Goal: Task Accomplishment & Management: Manage account settings

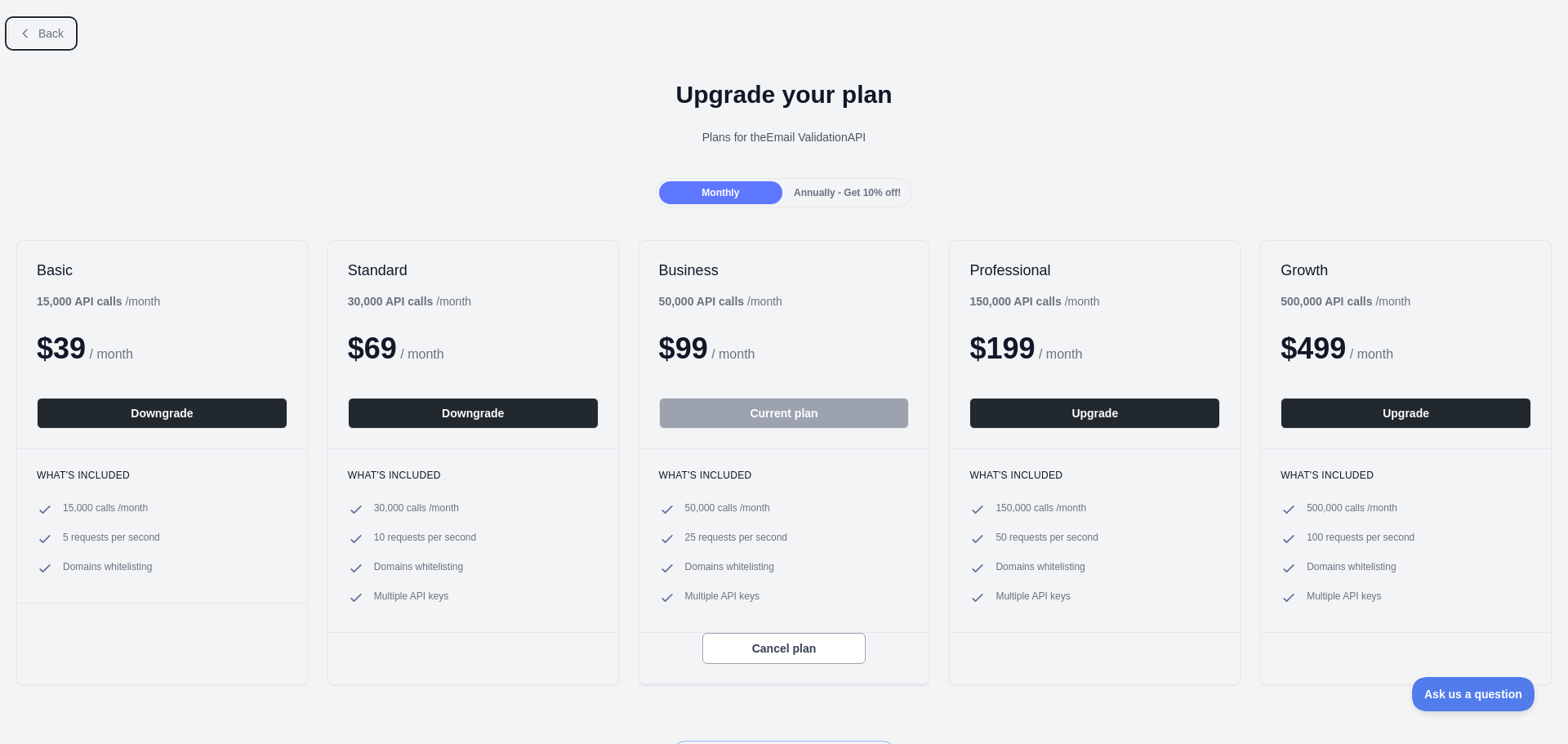
drag, startPoint x: 12, startPoint y: 31, endPoint x: 36, endPoint y: 32, distance: 24.0
click at [14, 32] on button "Back" at bounding box center [41, 33] width 66 height 28
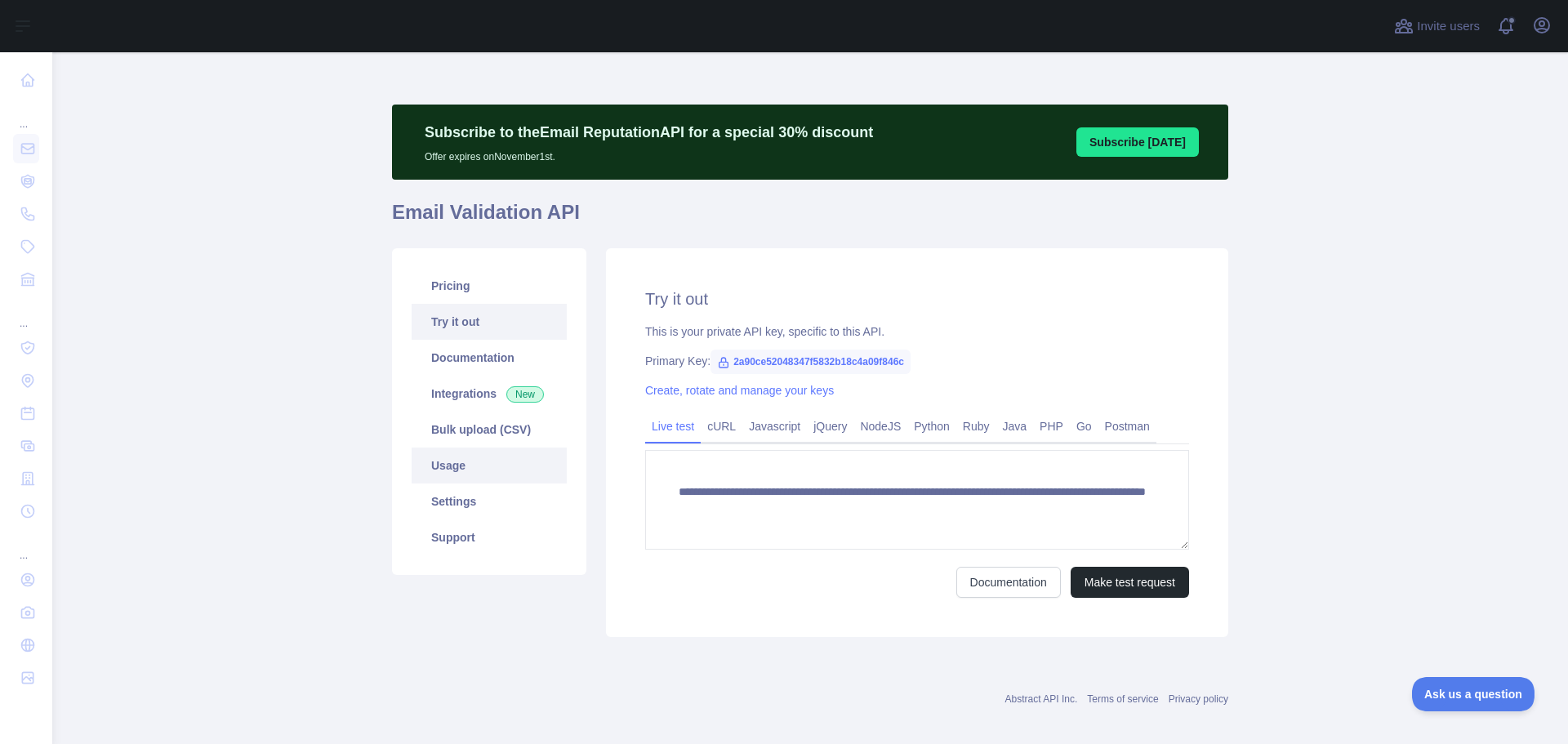
click at [428, 467] on link "Usage" at bounding box center [489, 466] width 155 height 36
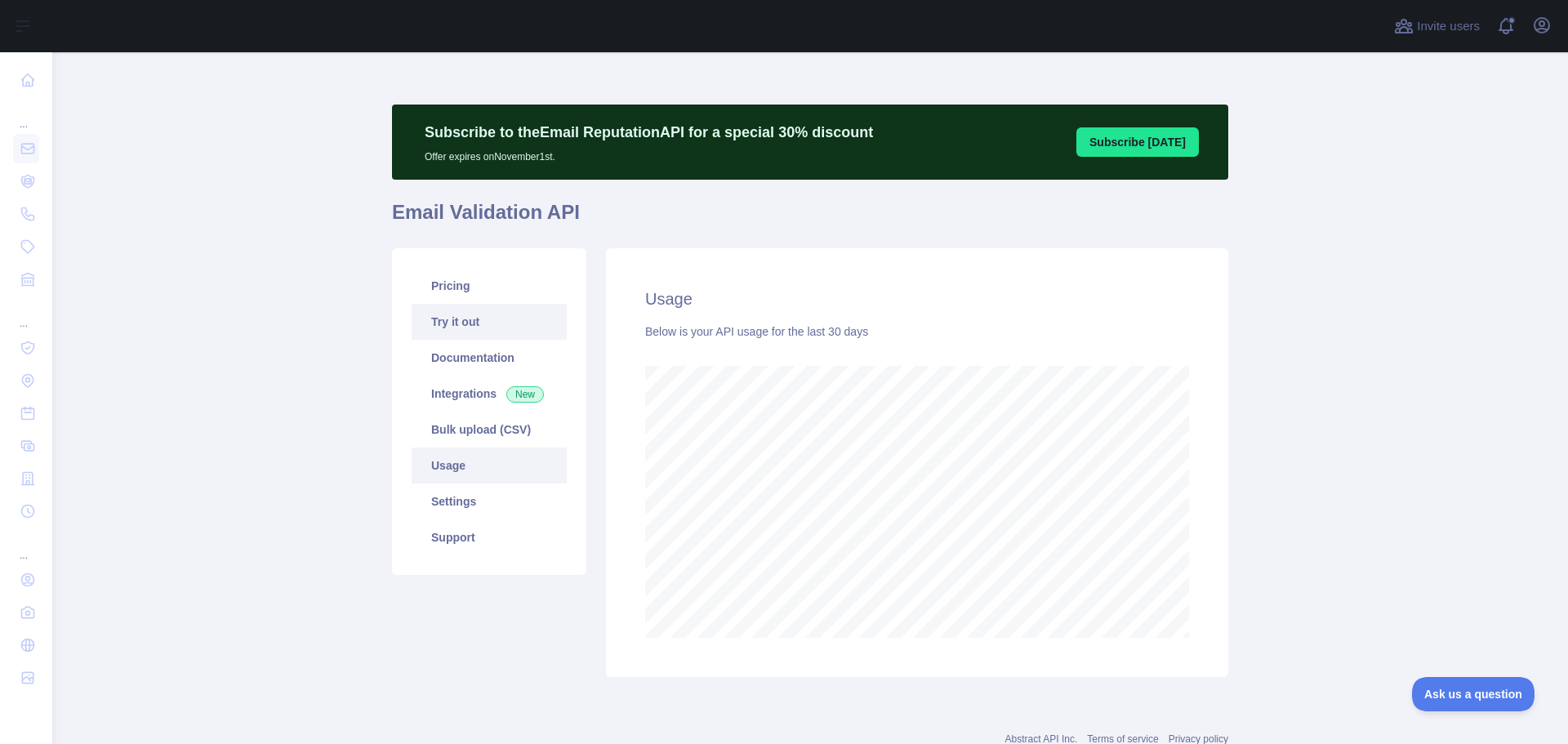
scroll to position [691, 1503]
click at [445, 294] on link "Pricing" at bounding box center [489, 286] width 155 height 36
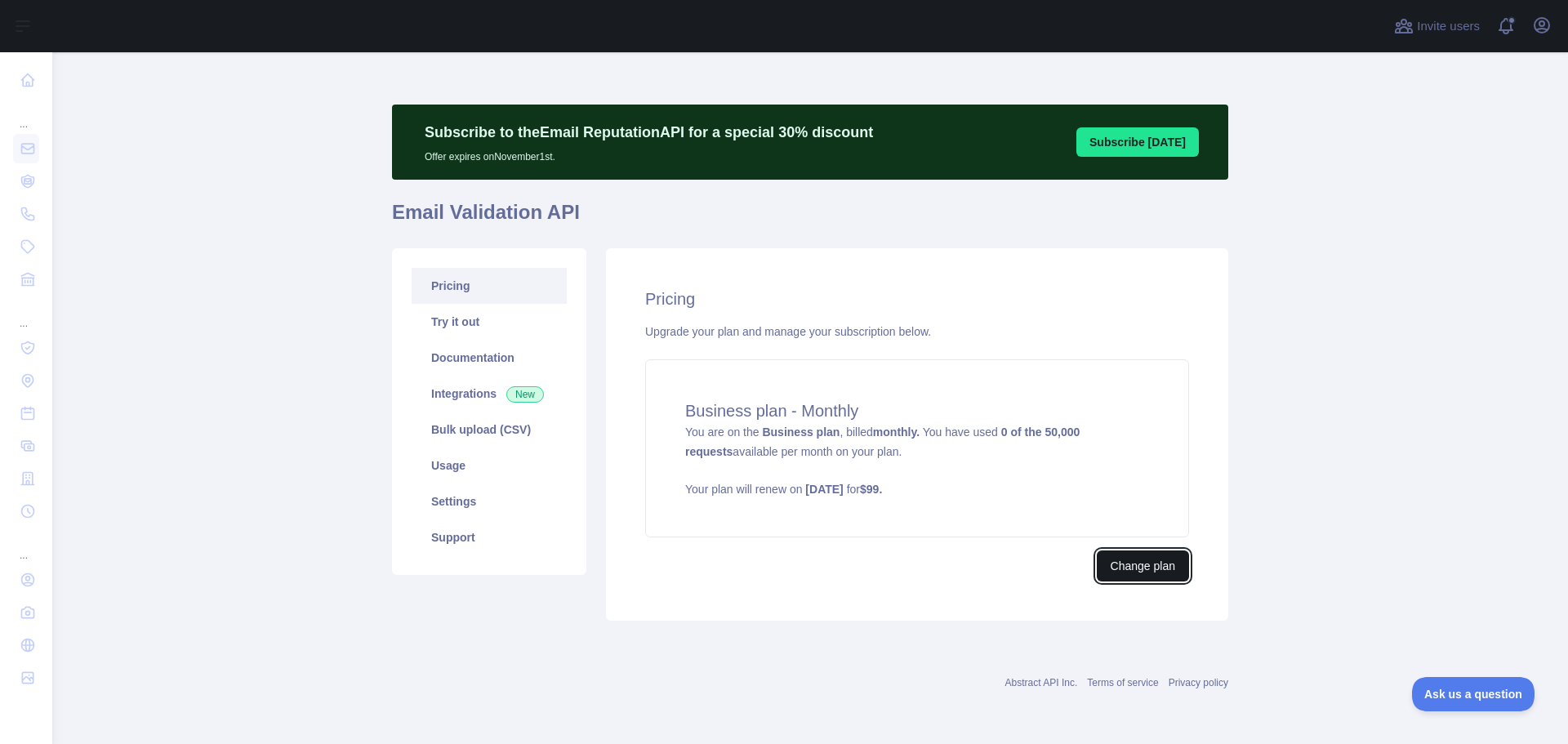
click at [1167, 569] on button "Change plan" at bounding box center [1143, 566] width 92 height 31
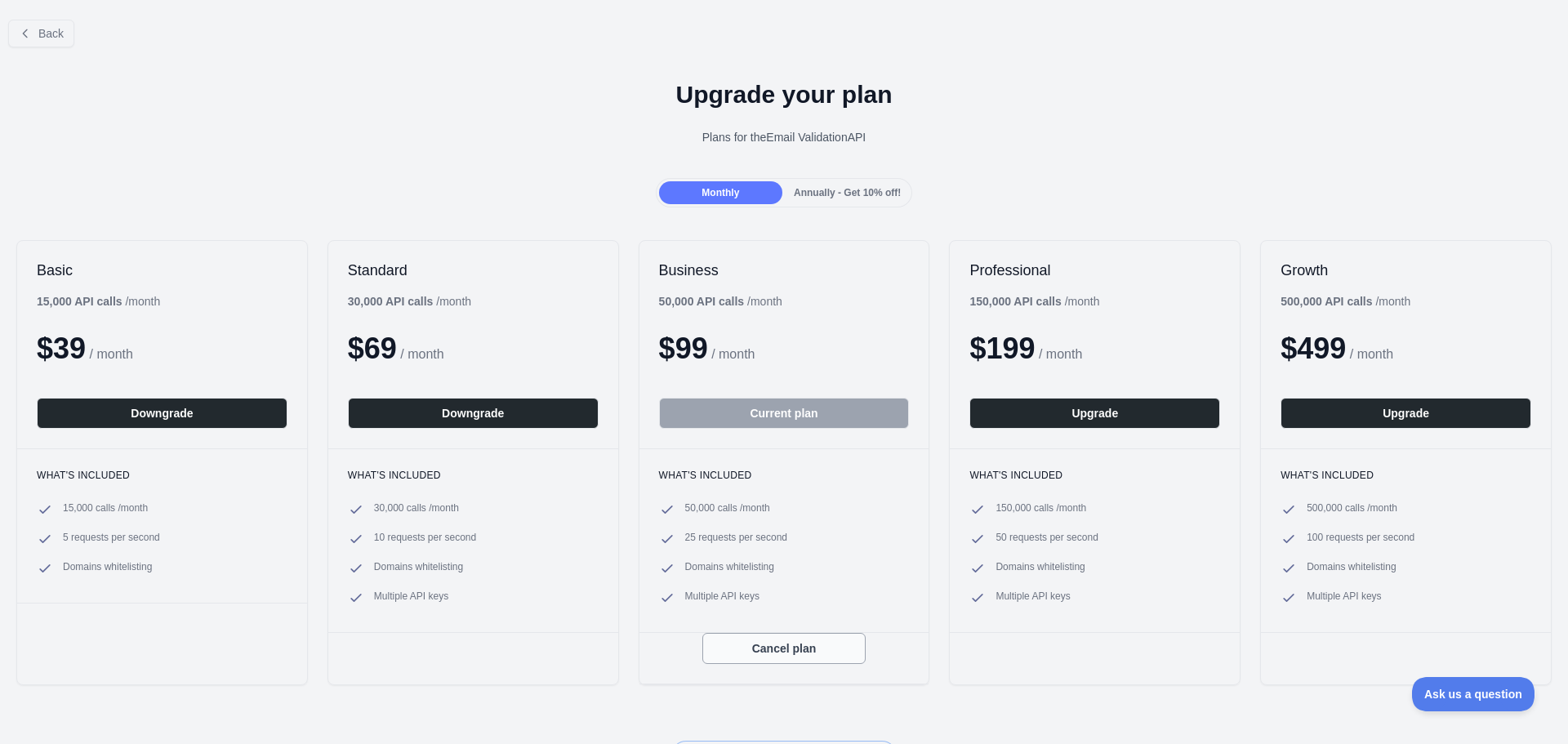
click at [775, 645] on button "Cancel plan" at bounding box center [783, 648] width 163 height 31
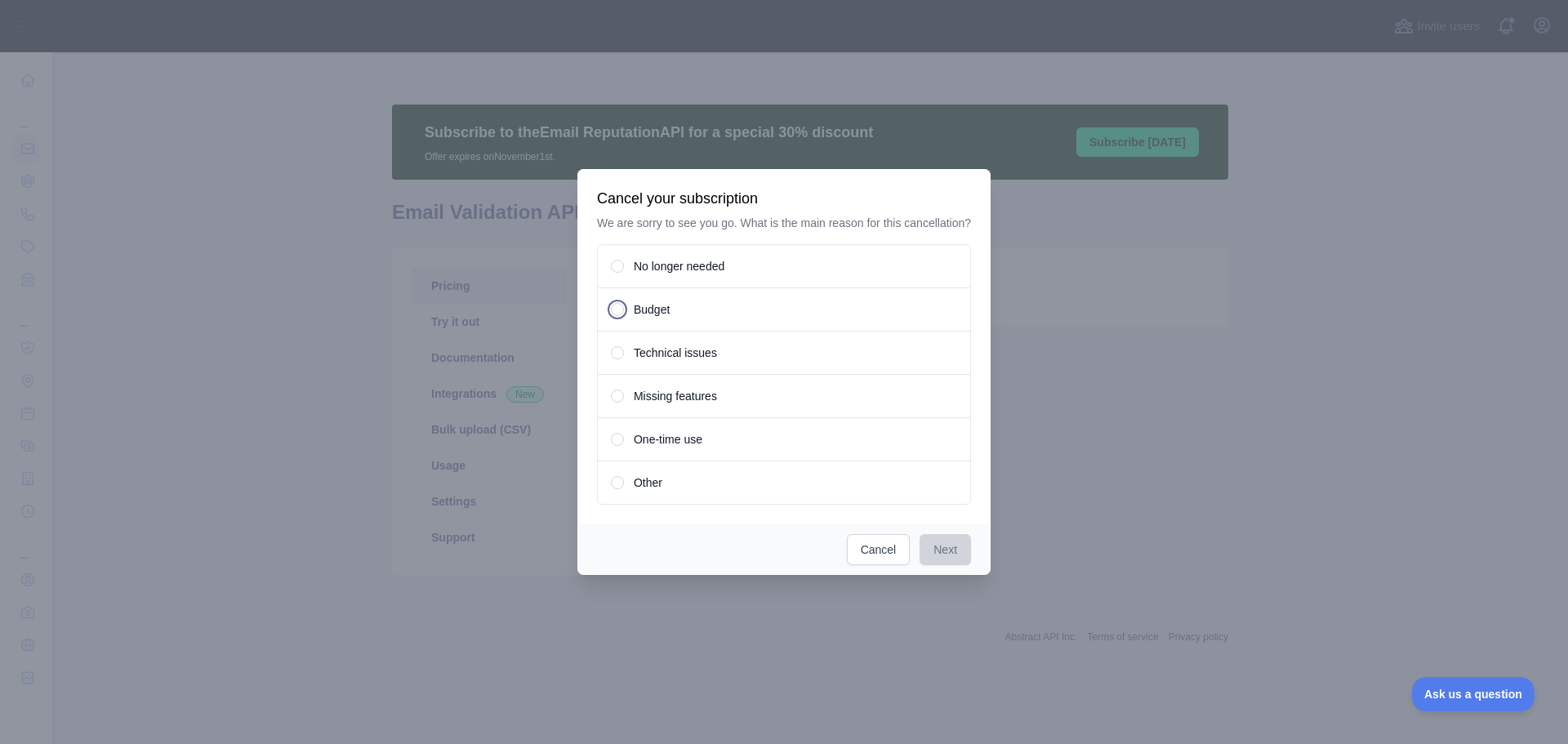
click at [635, 305] on div "Budget" at bounding box center [783, 310] width 374 height 44
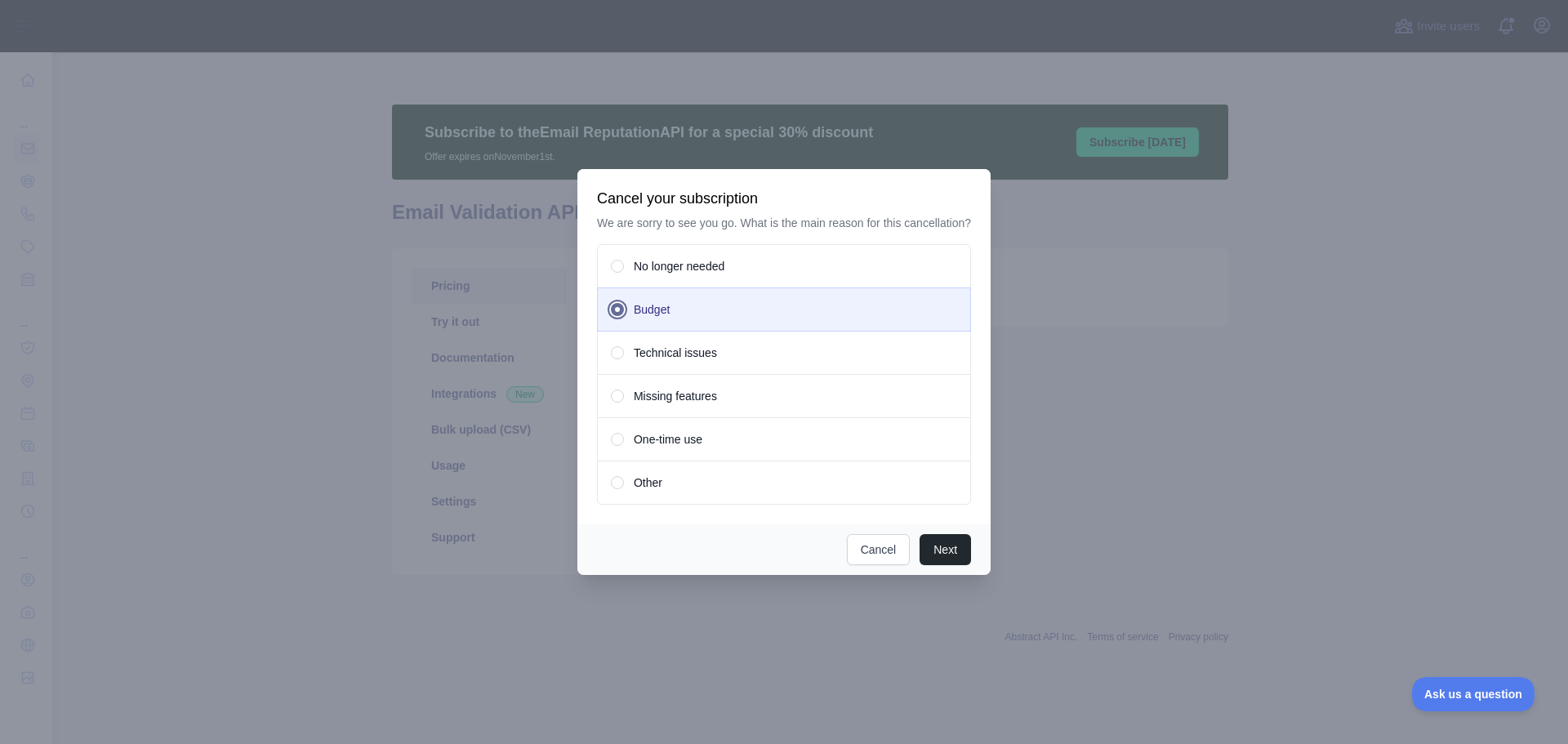
click at [623, 276] on div "No longer needed" at bounding box center [783, 266] width 374 height 44
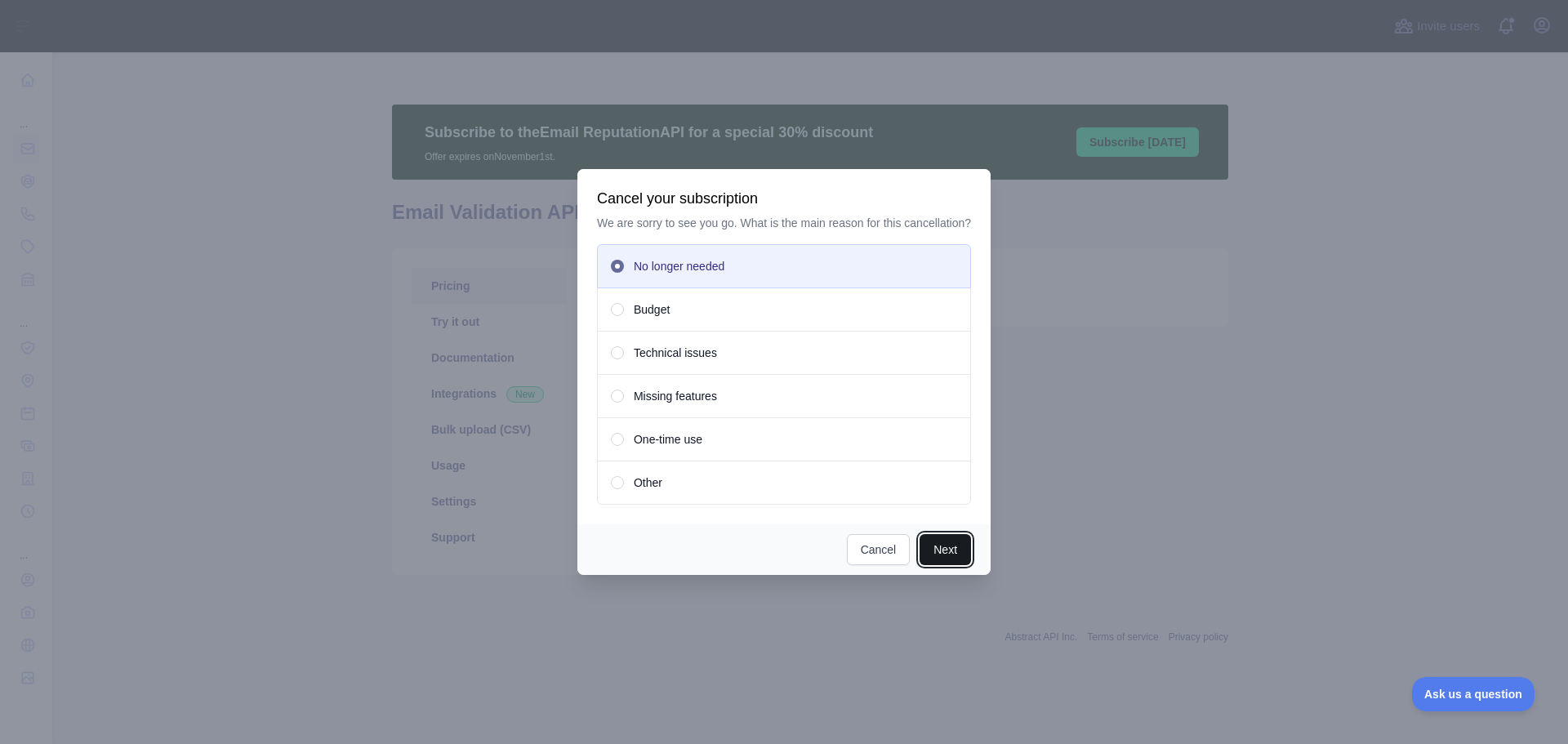
click at [939, 551] on button "Next" at bounding box center [946, 549] width 52 height 31
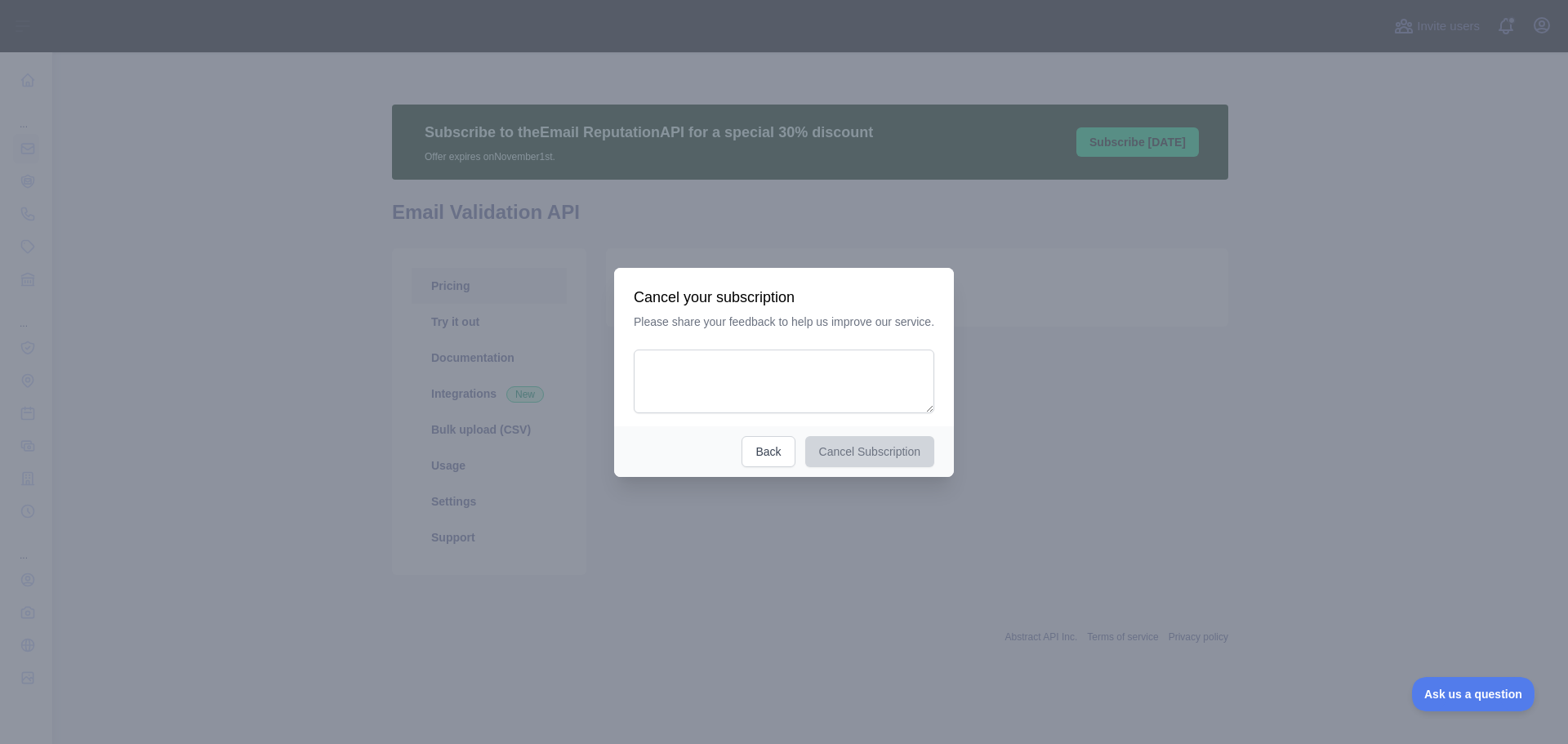
click at [863, 492] on div at bounding box center [784, 372] width 1568 height 744
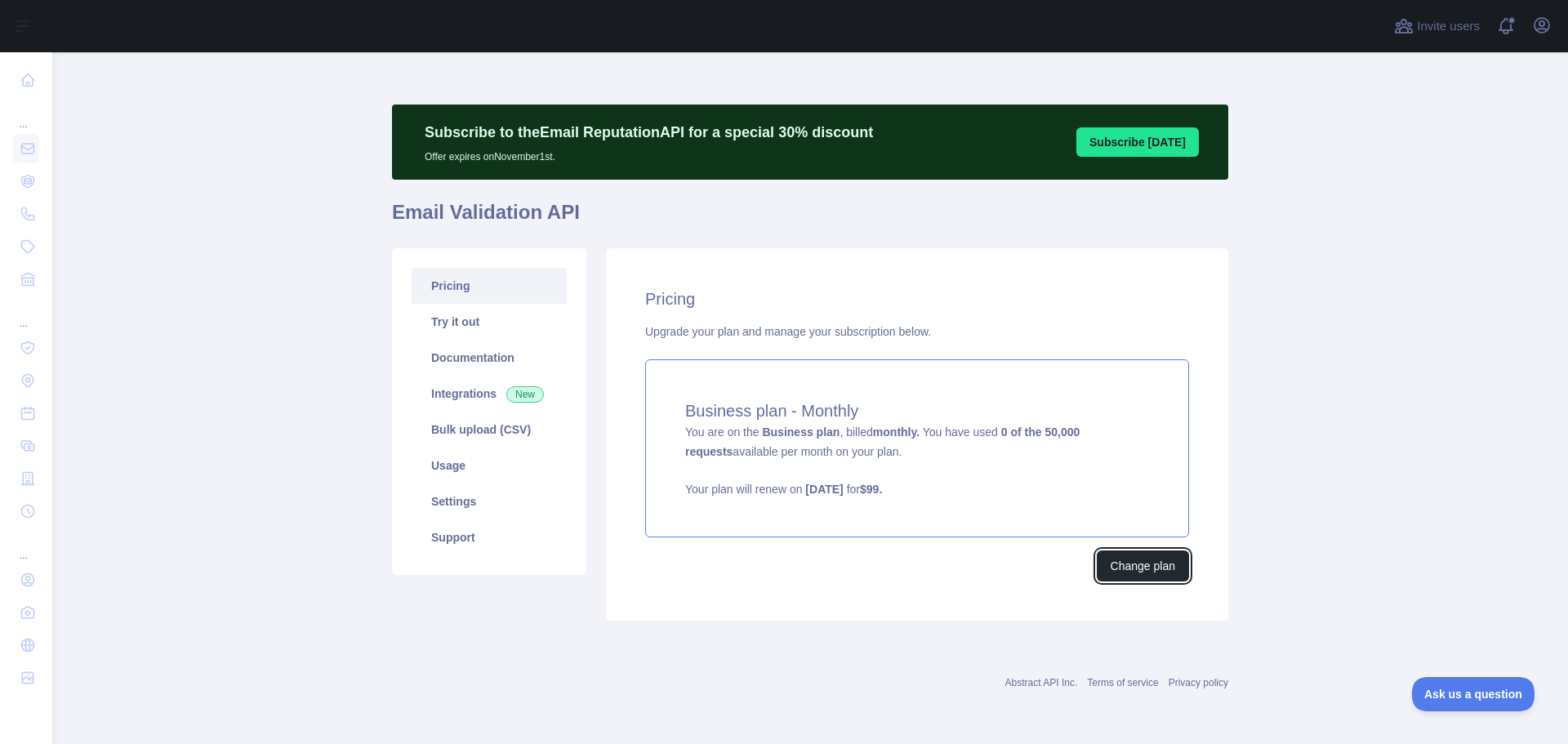
drag, startPoint x: 1124, startPoint y: 563, endPoint x: 908, endPoint y: 530, distance: 218.5
click at [908, 530] on div "Pricing Upgrade your plan and manage your subscription below. Business plan - M…" at bounding box center [917, 434] width 622 height 372
click at [1110, 562] on button "Change plan" at bounding box center [1143, 566] width 92 height 31
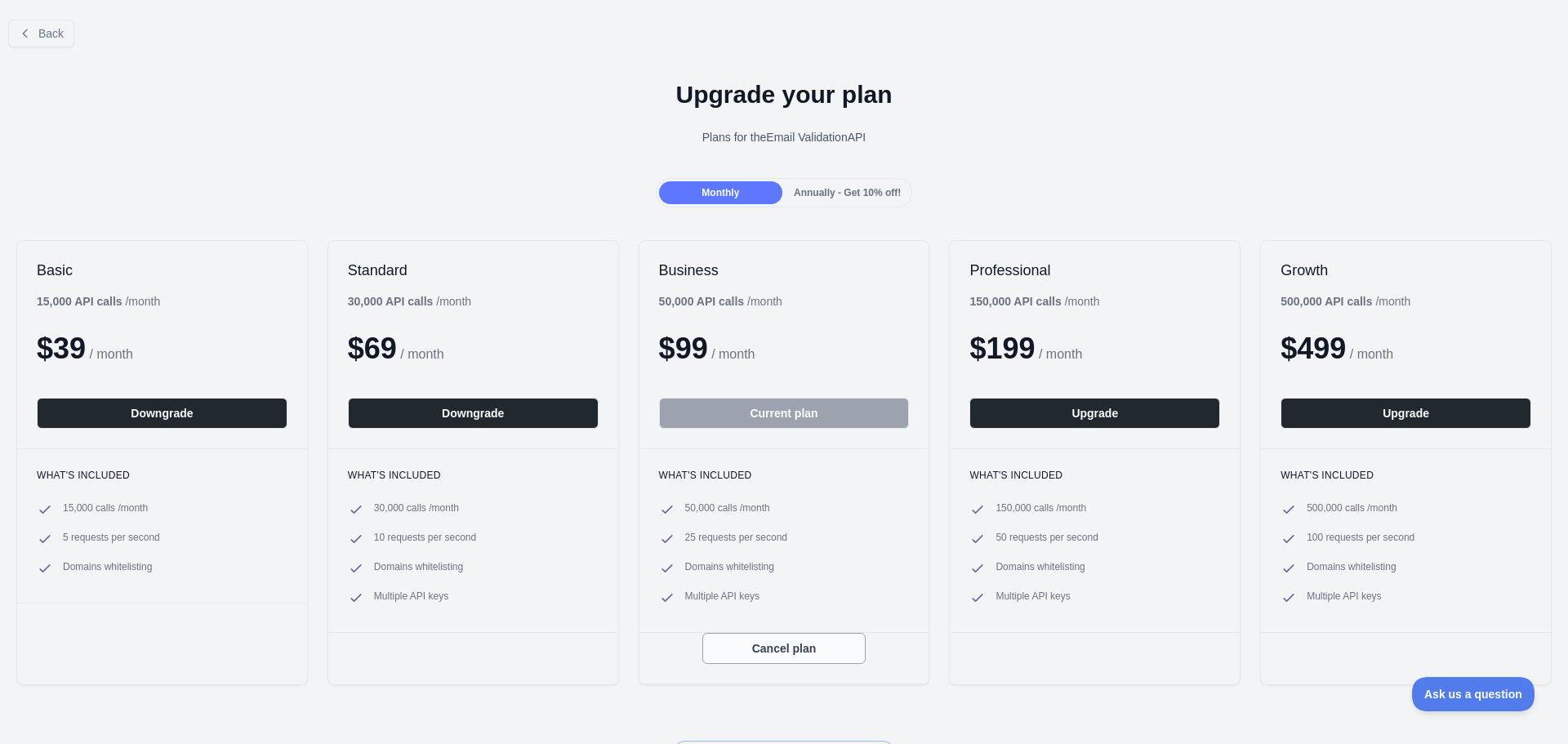
click at [730, 651] on button "Cancel plan" at bounding box center [783, 648] width 163 height 31
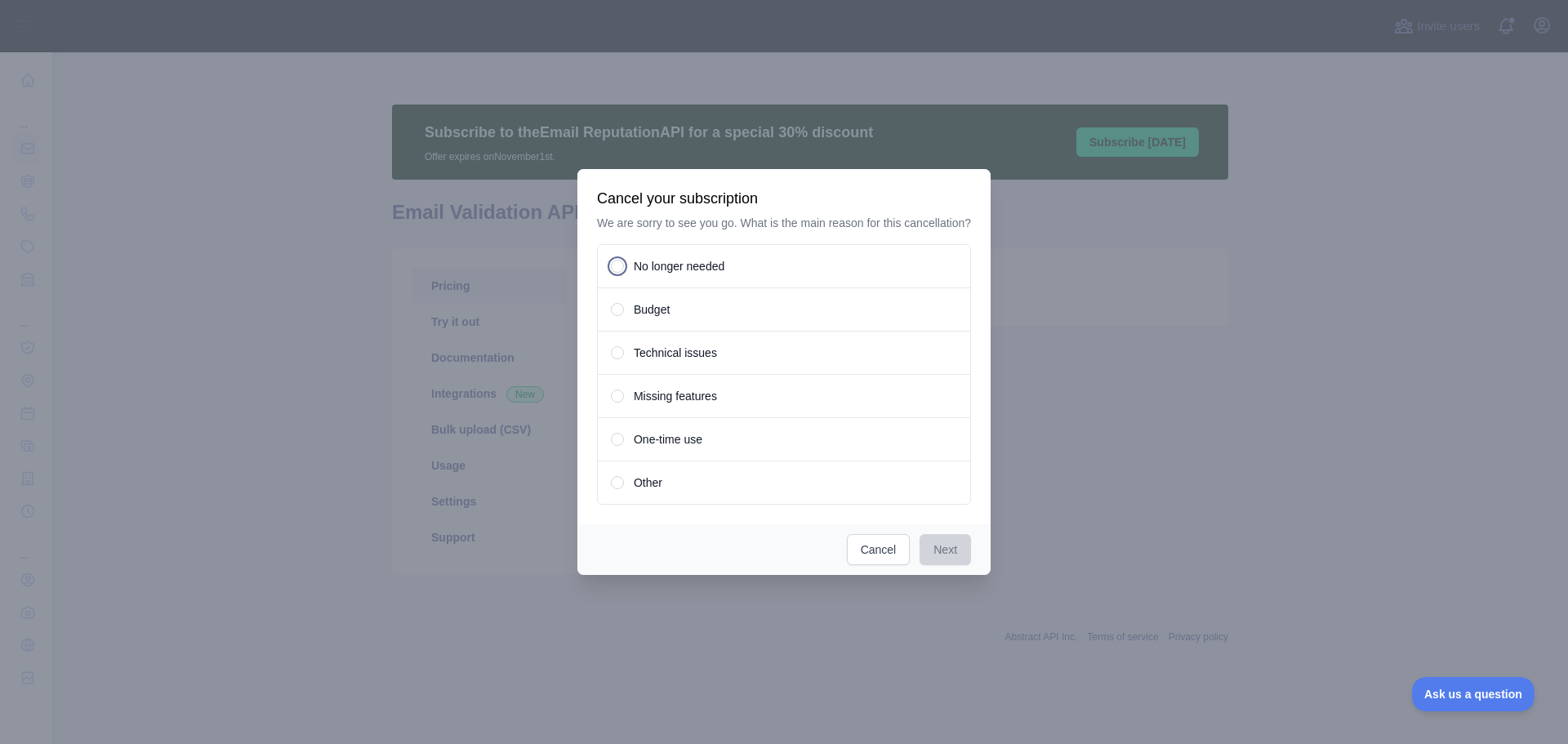
click at [653, 268] on span "No longer needed" at bounding box center [679, 266] width 91 height 16
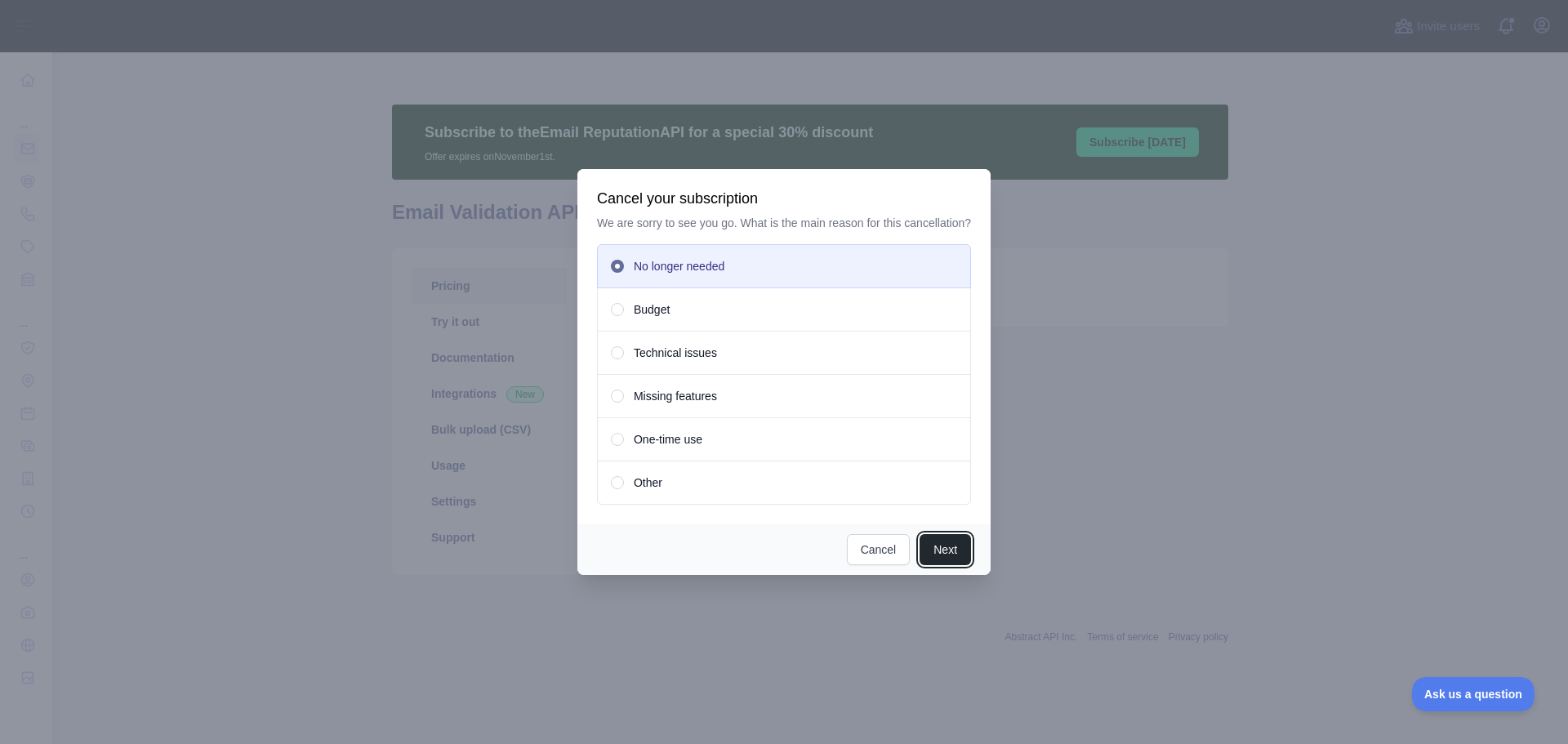
click at [946, 563] on button "Next" at bounding box center [946, 549] width 52 height 31
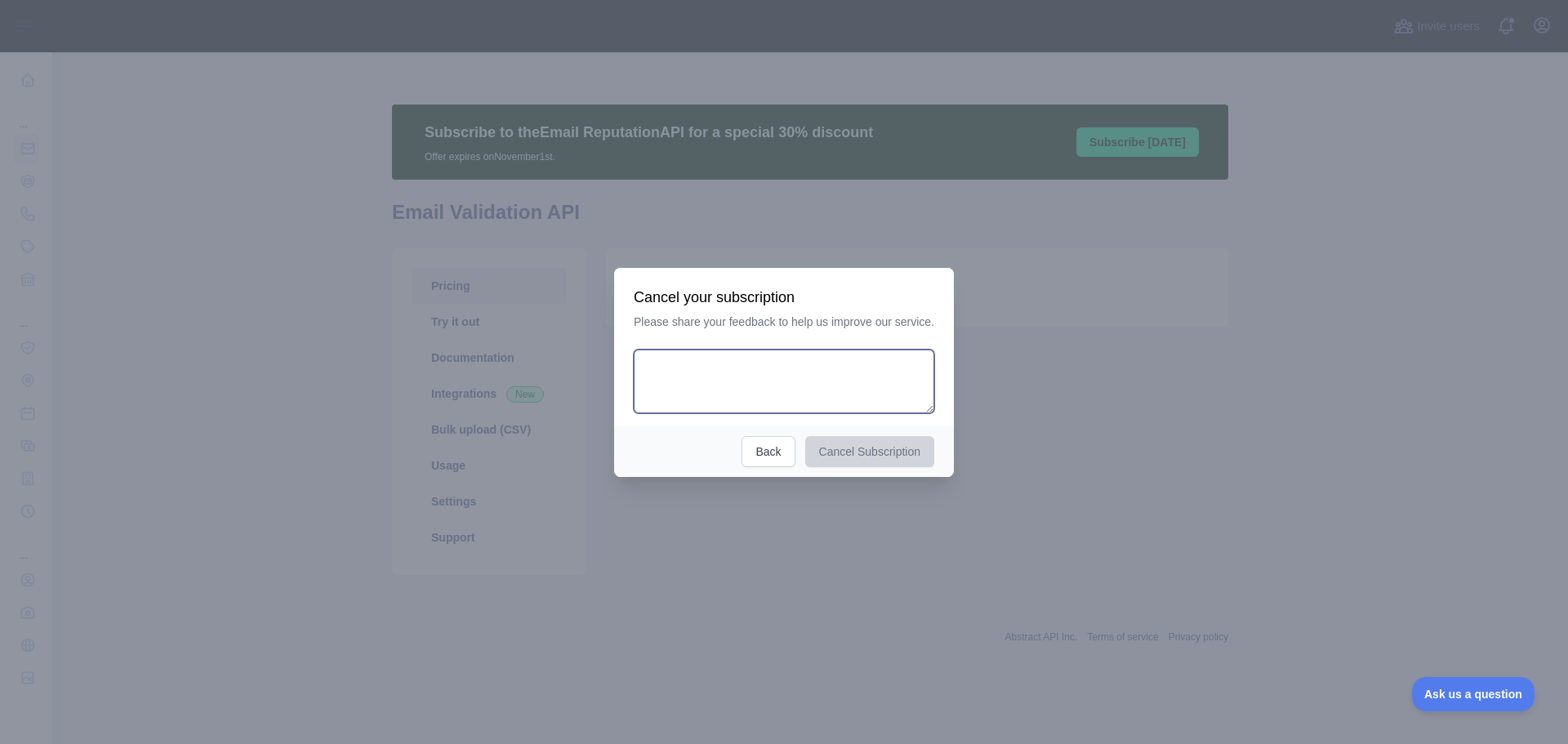
click at [780, 400] on textarea at bounding box center [784, 381] width 300 height 64
type textarea "*********"
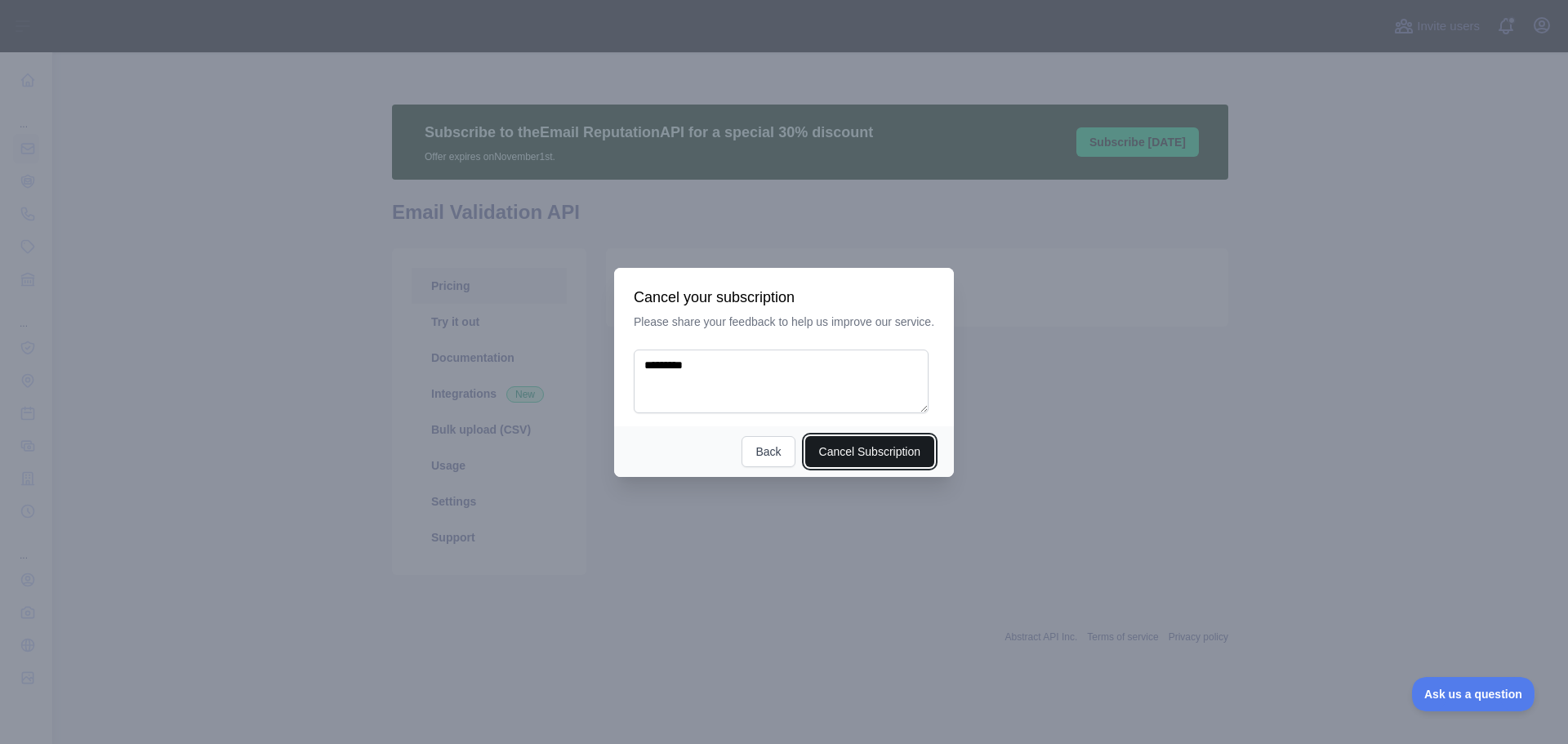
click at [862, 445] on button "Cancel Subscription" at bounding box center [870, 451] width 130 height 31
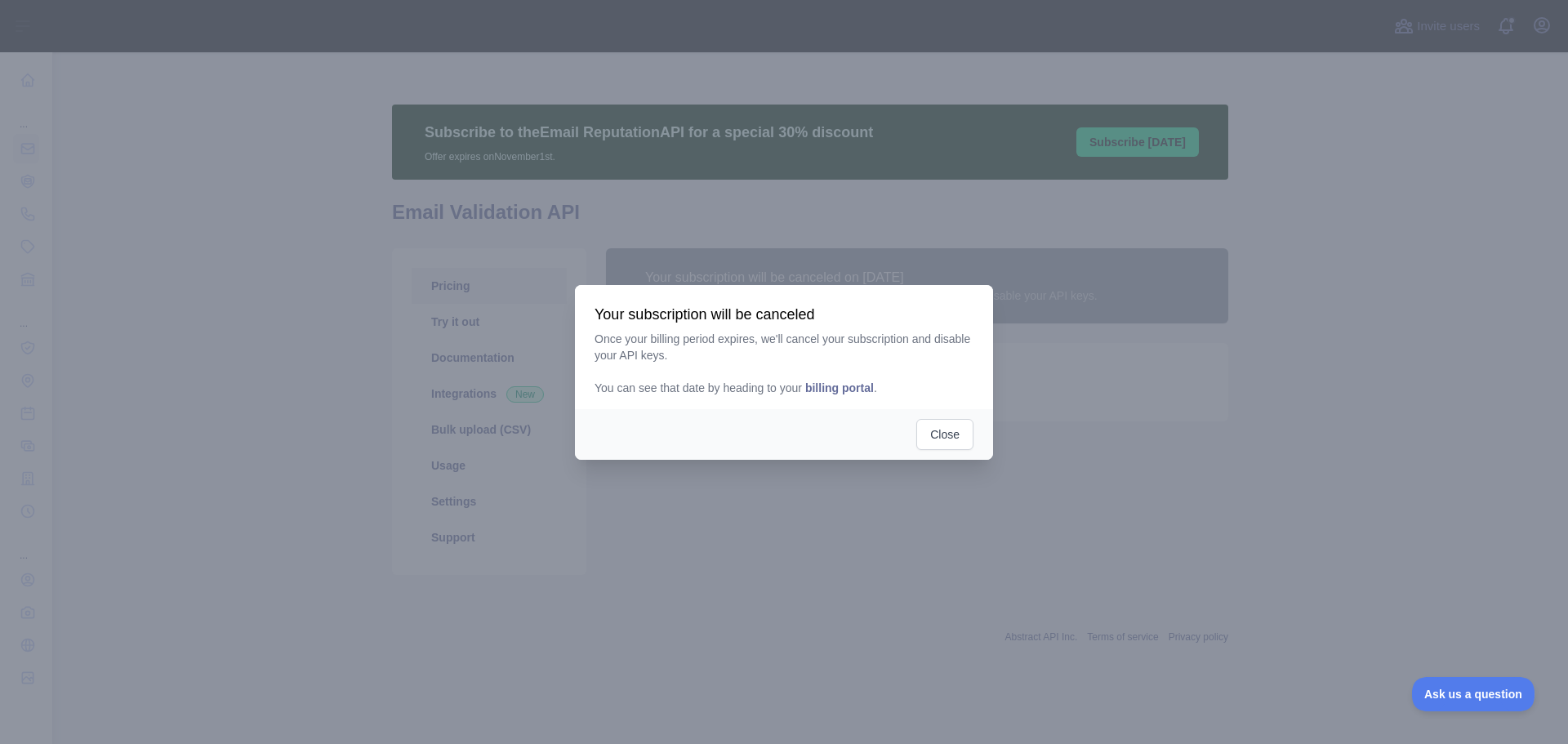
drag, startPoint x: 690, startPoint y: 348, endPoint x: 735, endPoint y: 356, distance: 45.7
click at [732, 351] on p "Once your billing period expires, we'll cancel your subscription and disable yo…" at bounding box center [784, 363] width 379 height 65
click at [813, 390] on span "billing portal" at bounding box center [839, 388] width 69 height 13
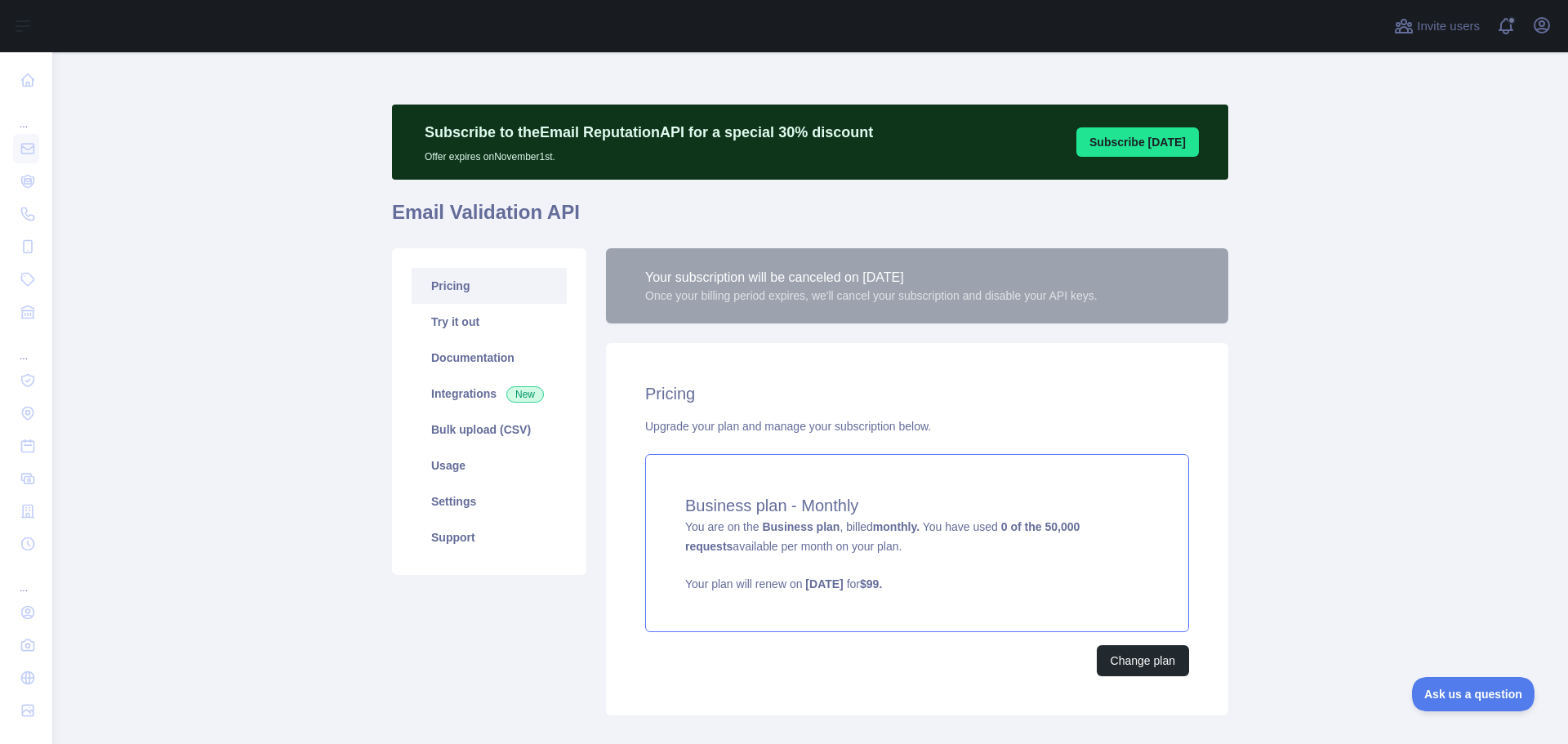
drag, startPoint x: 730, startPoint y: 528, endPoint x: 917, endPoint y: 553, distance: 188.7
click at [917, 553] on div "Business plan - Monthly You are on the Business plan , billed monthly. You have…" at bounding box center [917, 543] width 544 height 178
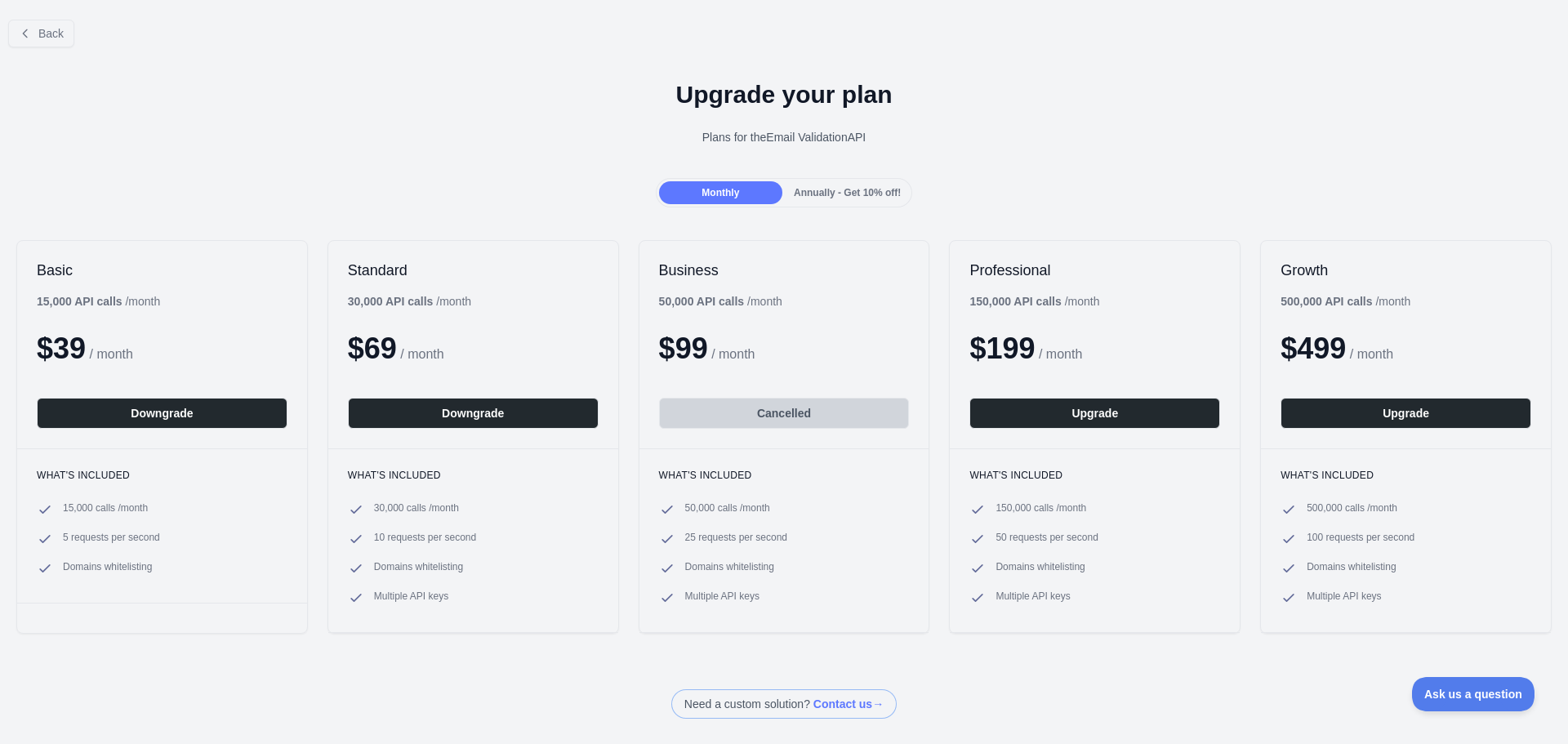
click at [917, 553] on div "Back Upgrade your plan Plans for the Email Validation API Monthly Annually - Ge…" at bounding box center [784, 372] width 1568 height 744
click at [45, 42] on button "Back" at bounding box center [41, 33] width 66 height 28
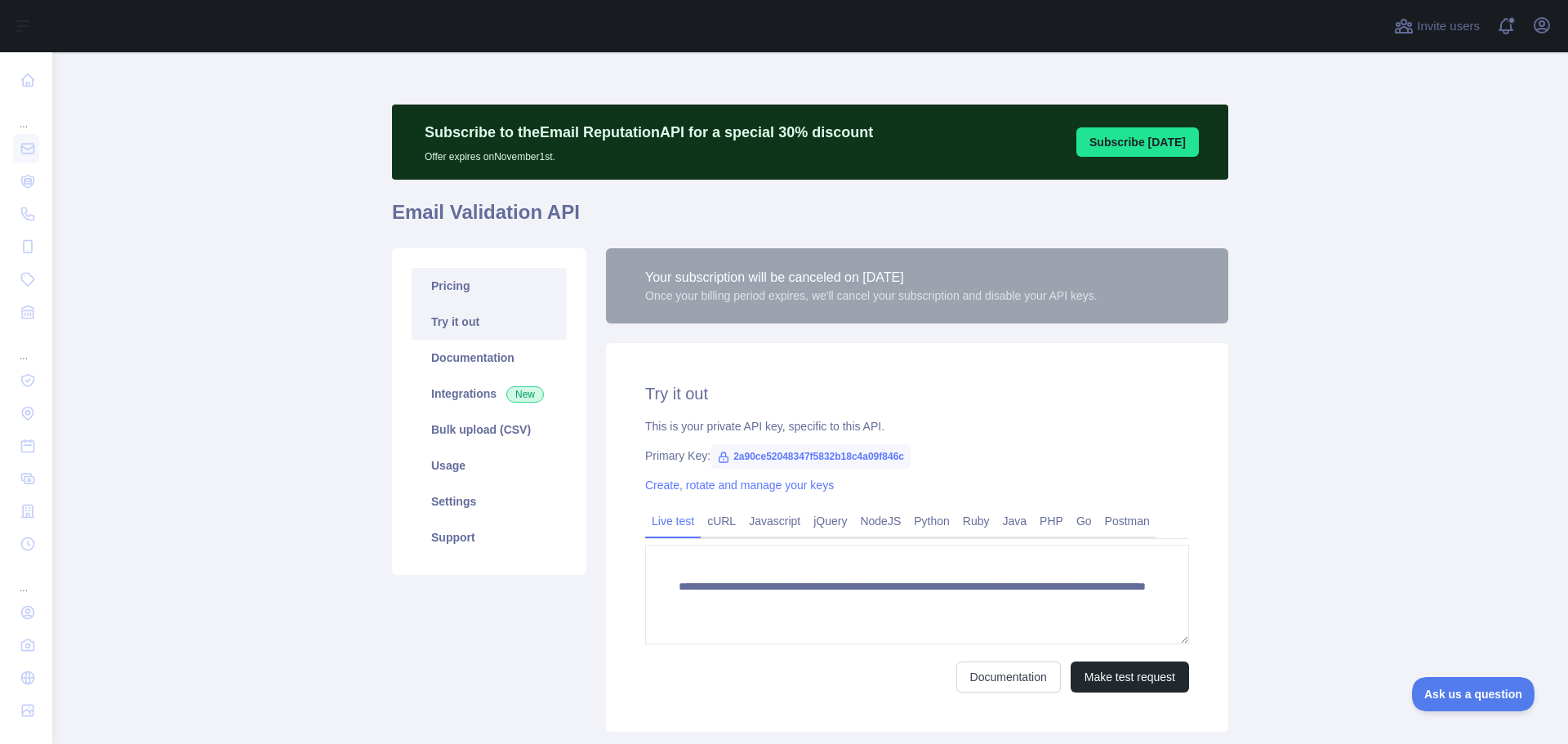
click at [442, 288] on link "Pricing" at bounding box center [489, 286] width 155 height 36
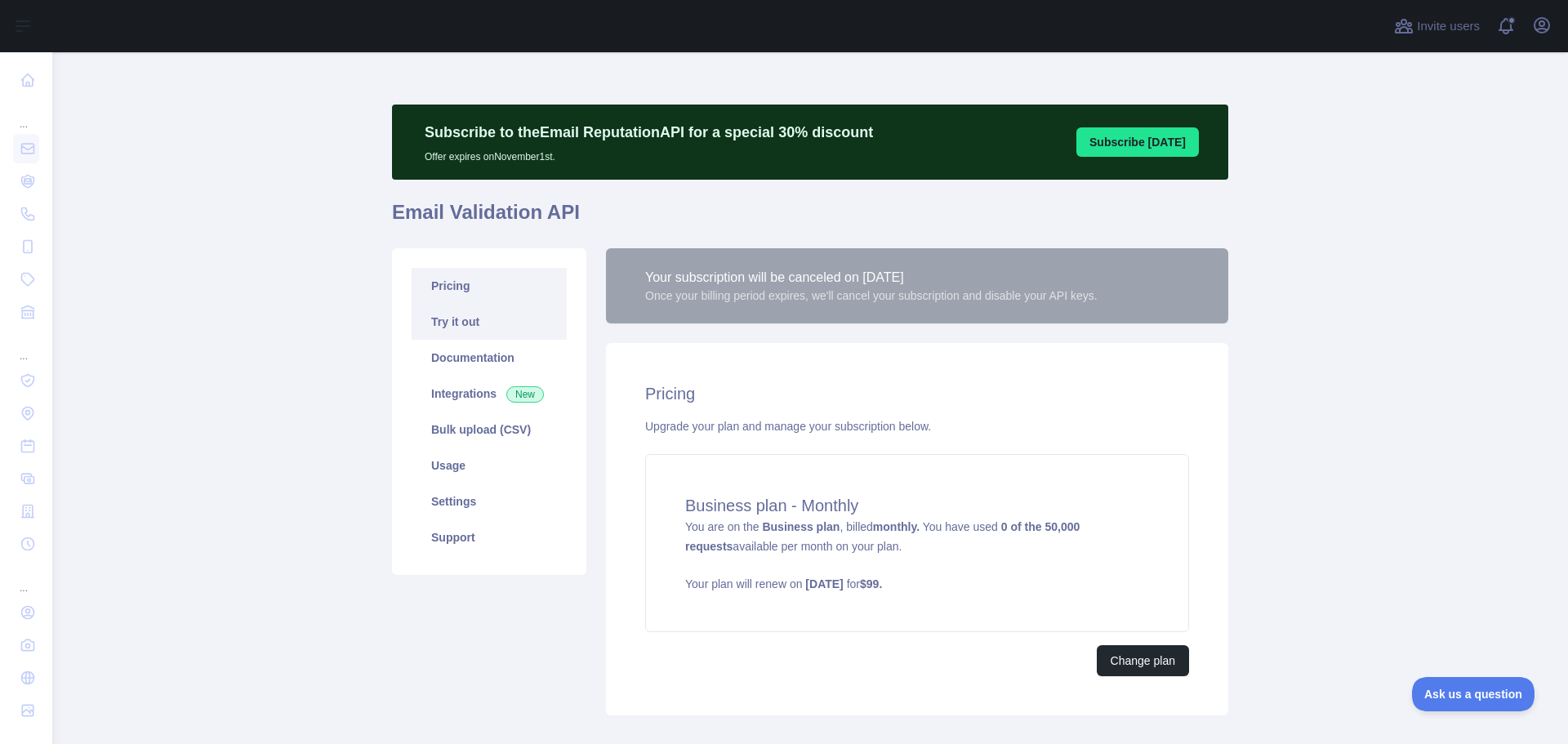
click at [423, 308] on link "Try it out" at bounding box center [489, 322] width 155 height 36
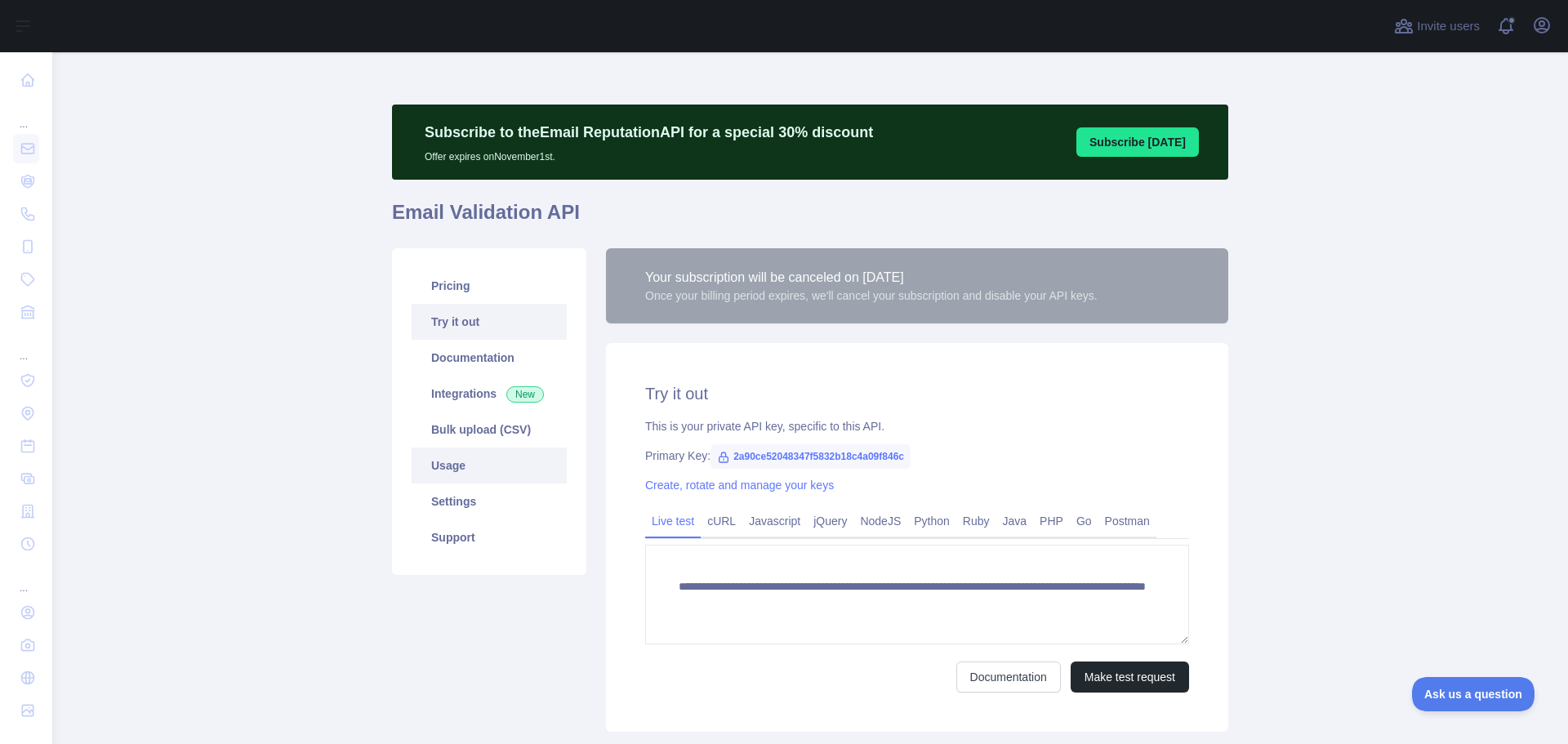
click at [449, 469] on link "Usage" at bounding box center [489, 466] width 155 height 36
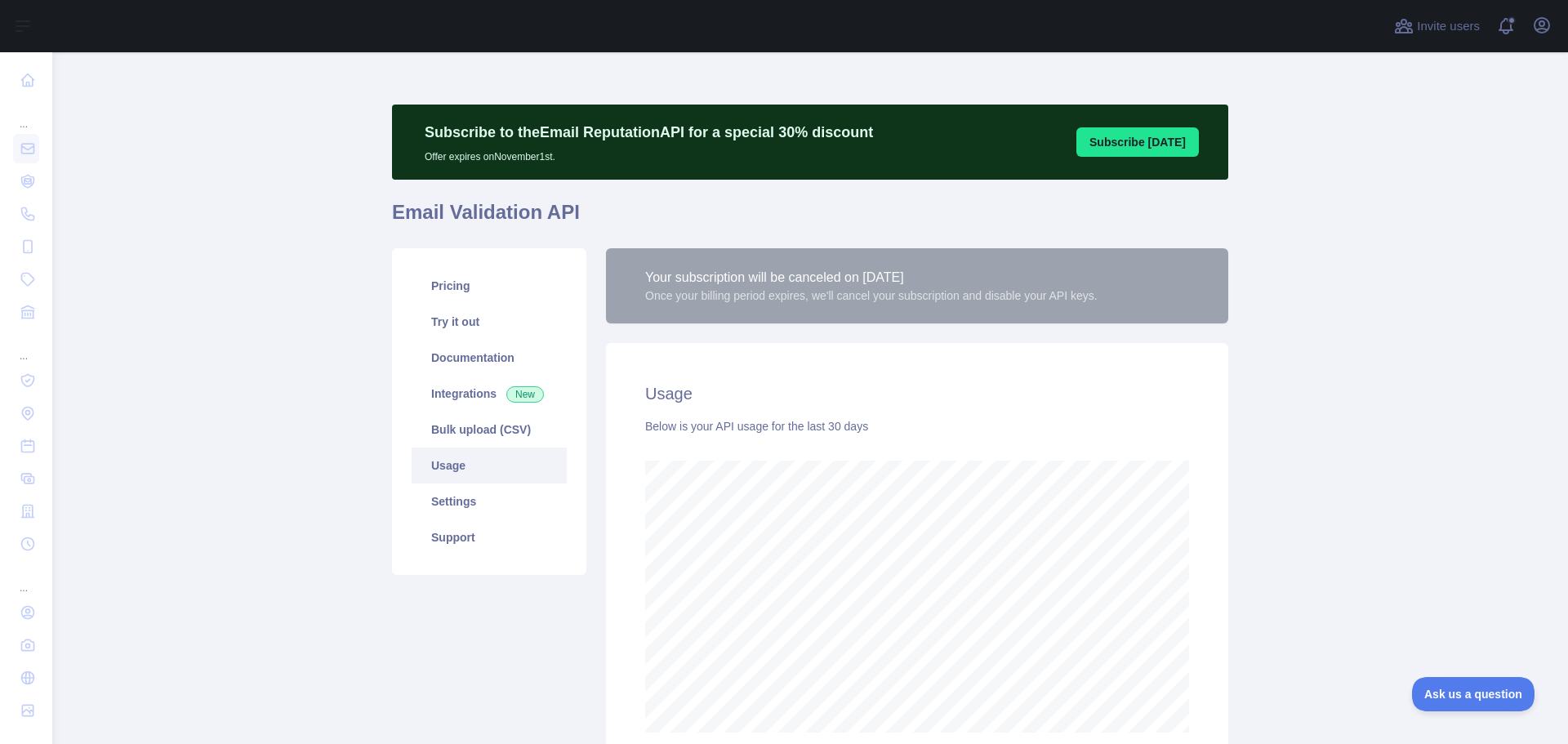
scroll to position [691, 1503]
click at [441, 295] on link "Pricing" at bounding box center [489, 286] width 155 height 36
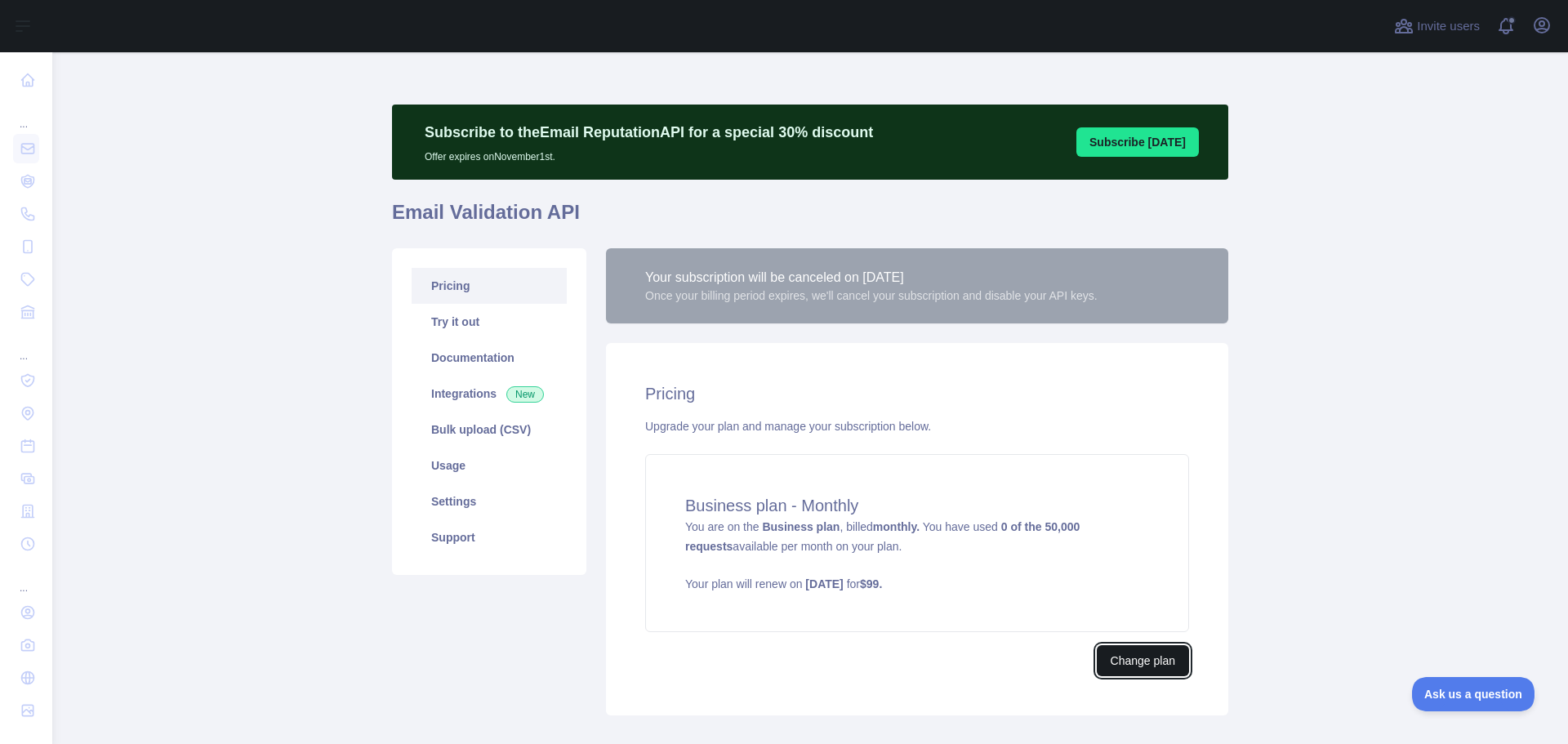
click at [1101, 664] on button "Change plan" at bounding box center [1143, 661] width 92 height 31
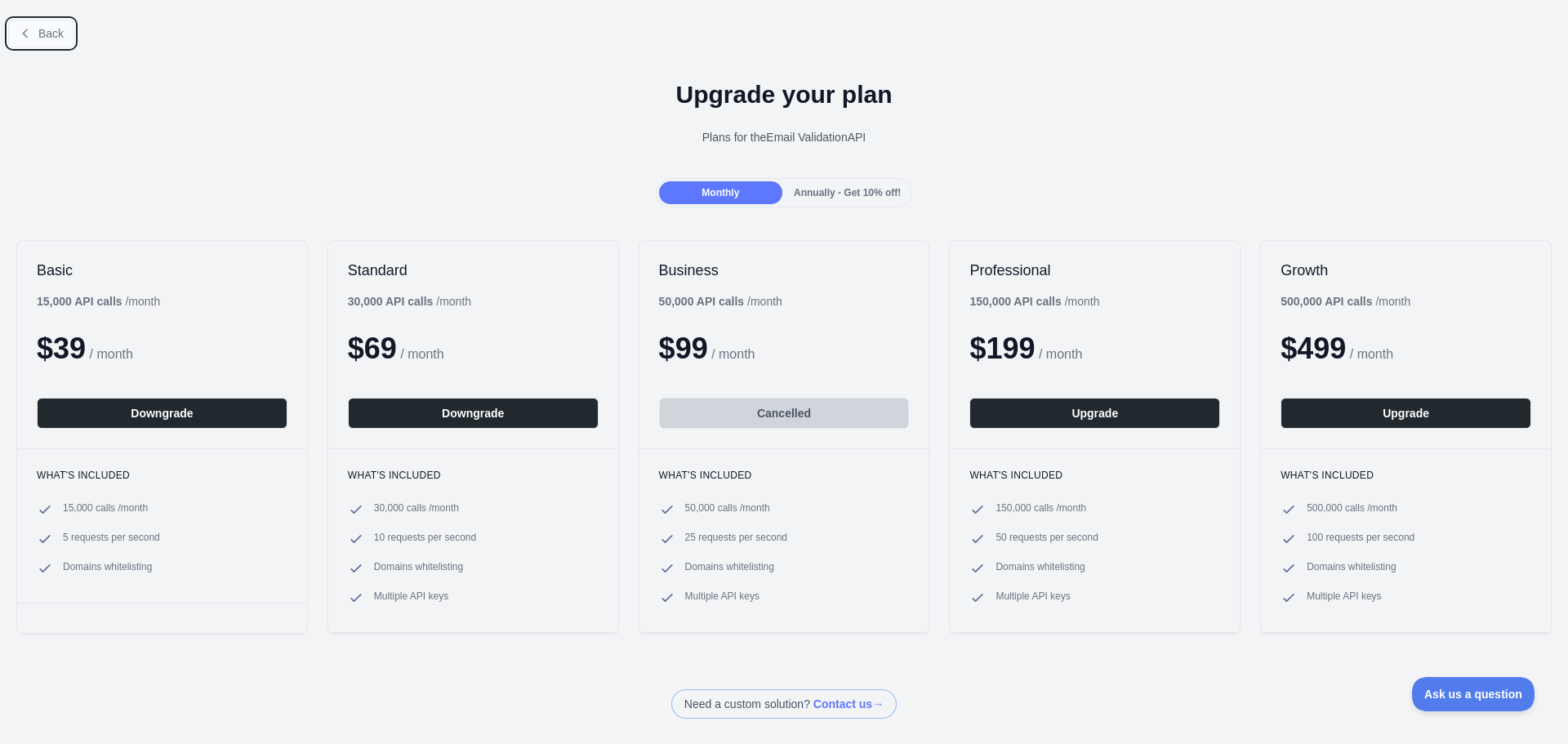
click at [49, 37] on span "Back" at bounding box center [51, 33] width 25 height 13
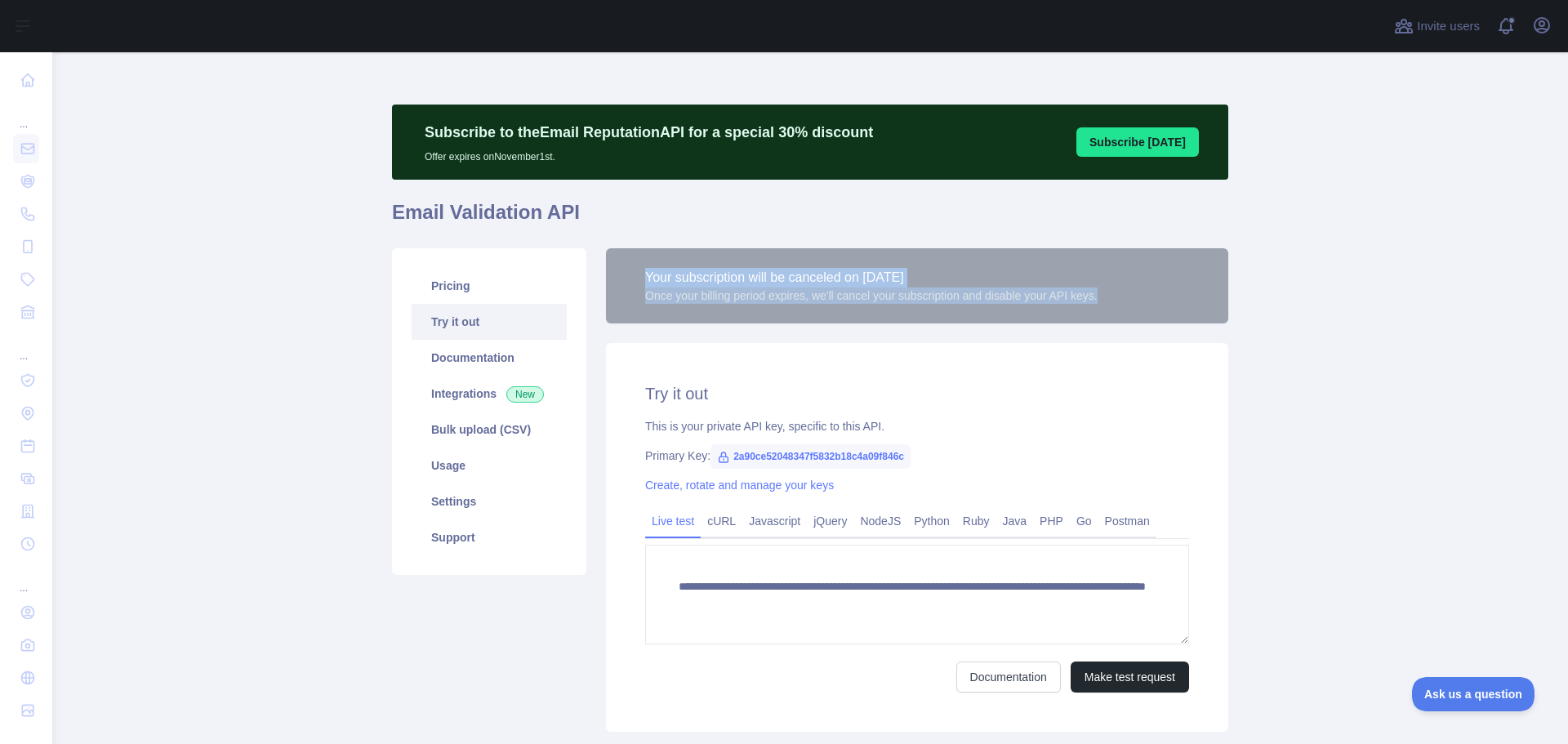
drag, startPoint x: 632, startPoint y: 282, endPoint x: 1102, endPoint y: 306, distance: 470.6
click at [1102, 306] on div "Your subscription will be canceled on October 29, 2025 Once your billing period…" at bounding box center [917, 286] width 622 height 76
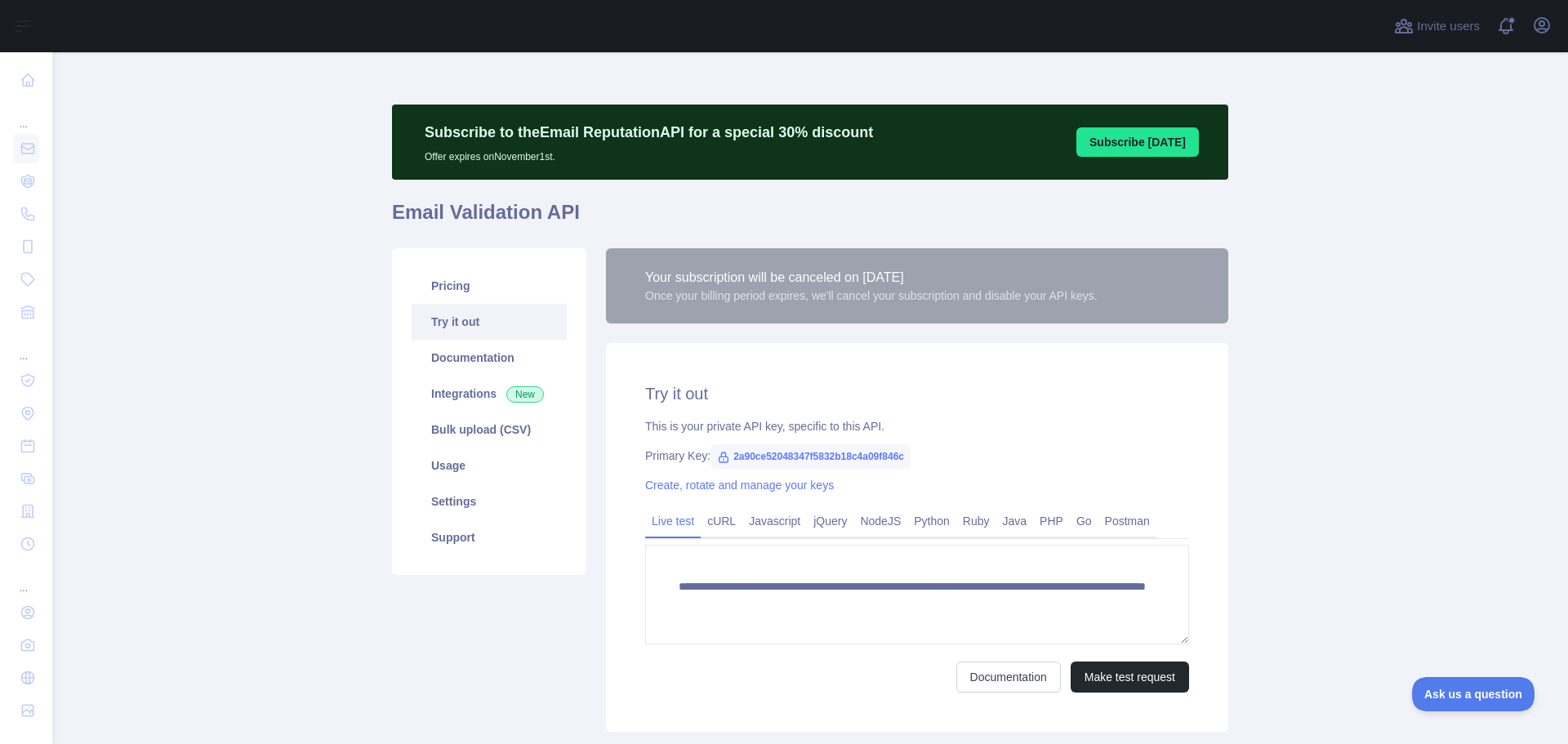
click at [1102, 306] on div "Your subscription will be canceled on October 29, 2025 Once your billing period…" at bounding box center [917, 286] width 622 height 76
